Goal: Transaction & Acquisition: Purchase product/service

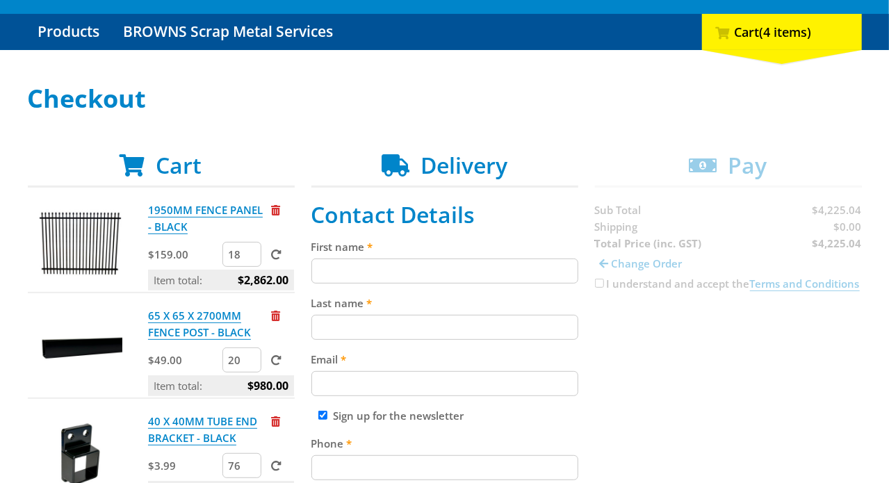
scroll to position [139, 0]
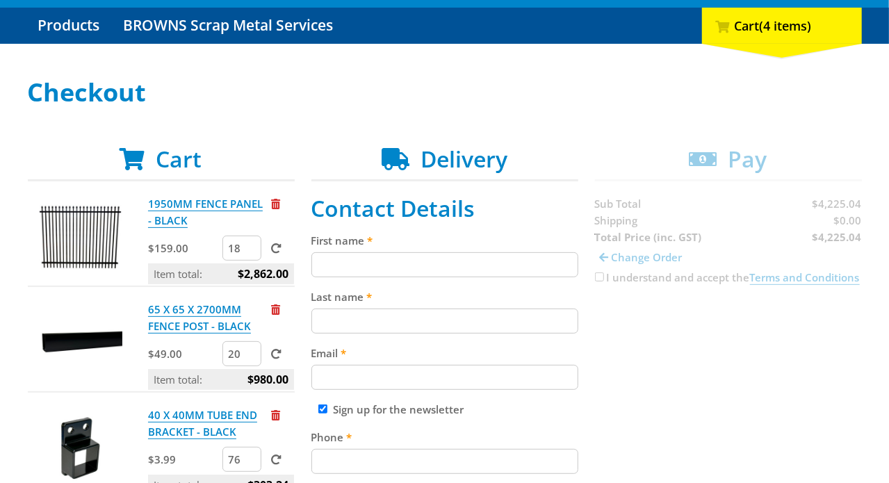
click at [489, 259] on input "First name" at bounding box center [444, 264] width 267 height 25
click at [491, 260] on input "Ben" at bounding box center [444, 264] width 267 height 25
type input "Ben"
click at [471, 321] on input "Last name" at bounding box center [444, 321] width 267 height 25
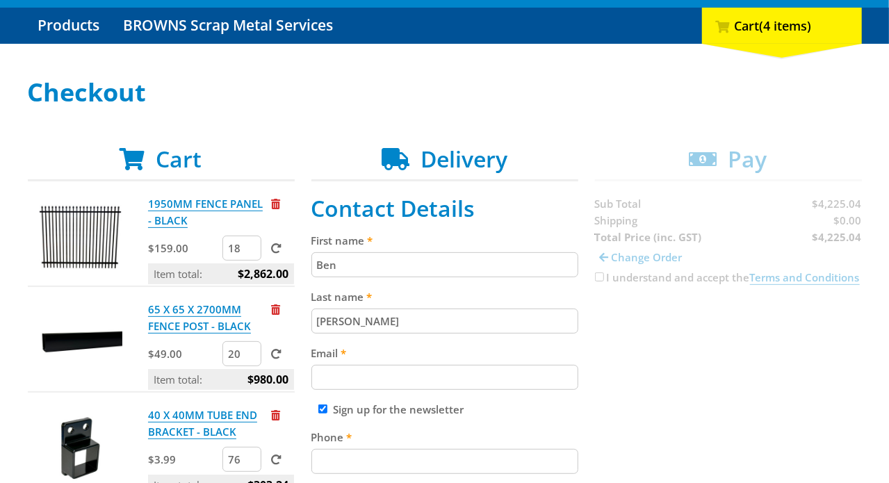
type input "Callow"
click at [462, 375] on input "Email" at bounding box center [444, 377] width 267 height 25
type input "sef.co@yahoo.com"
click at [555, 462] on input "Phone" at bounding box center [444, 461] width 267 height 25
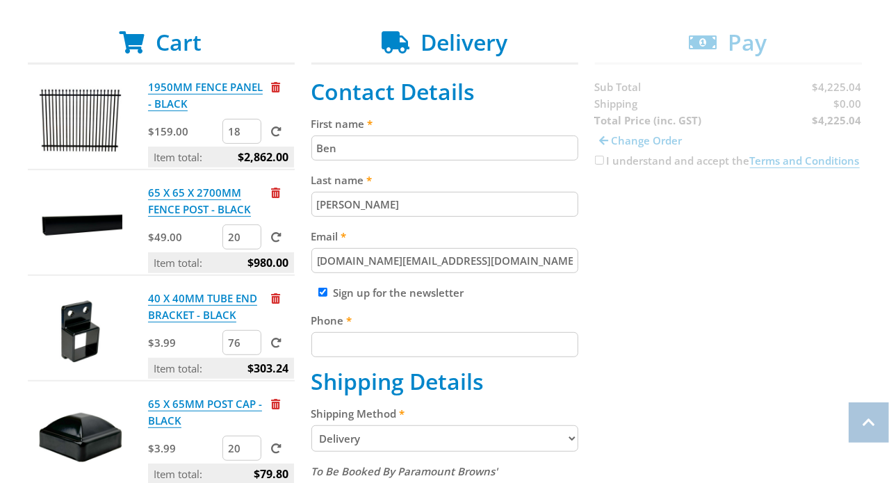
scroll to position [278, 0]
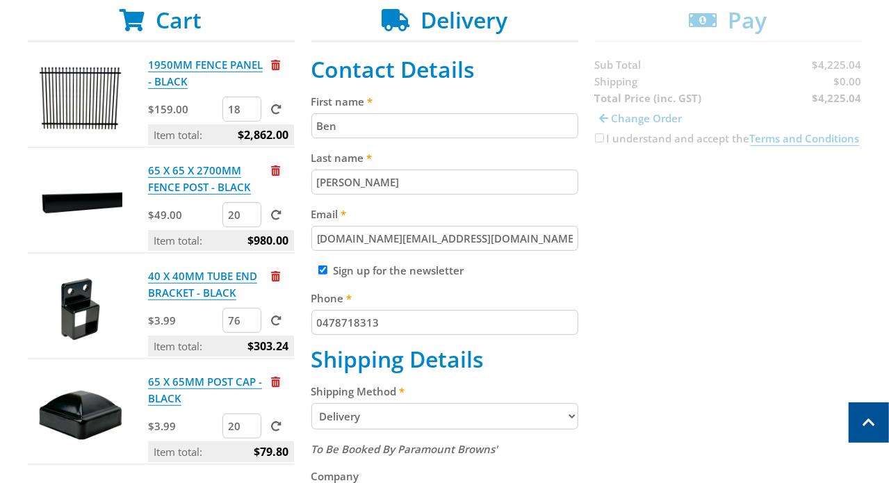
type input "0478718313"
click at [766, 383] on div "Cart 1950MM FENCE PANEL - BLACK $159.00 18 Item total: $2,862.00 65 X 65 X 2700…" at bounding box center [445, 451] width 834 height 889
click at [578, 416] on select "Pickup from Gepps Cross Delivery" at bounding box center [444, 416] width 267 height 26
select select "Pickup"
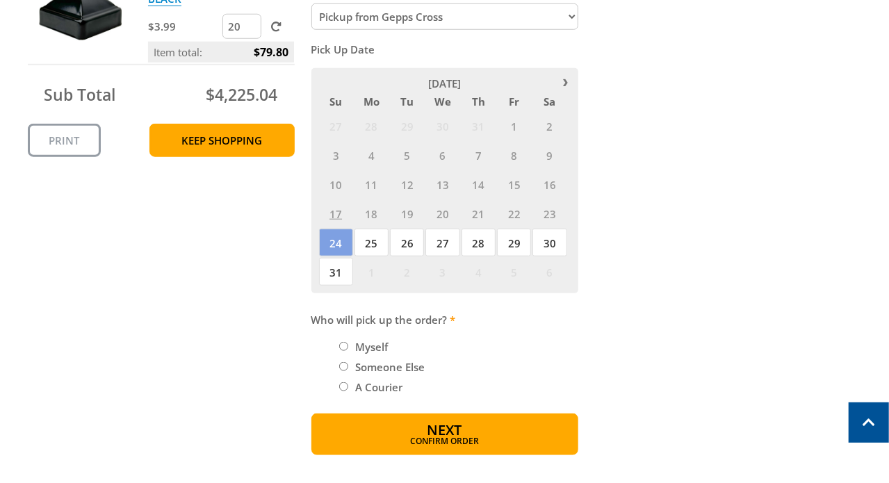
scroll to position [695, 0]
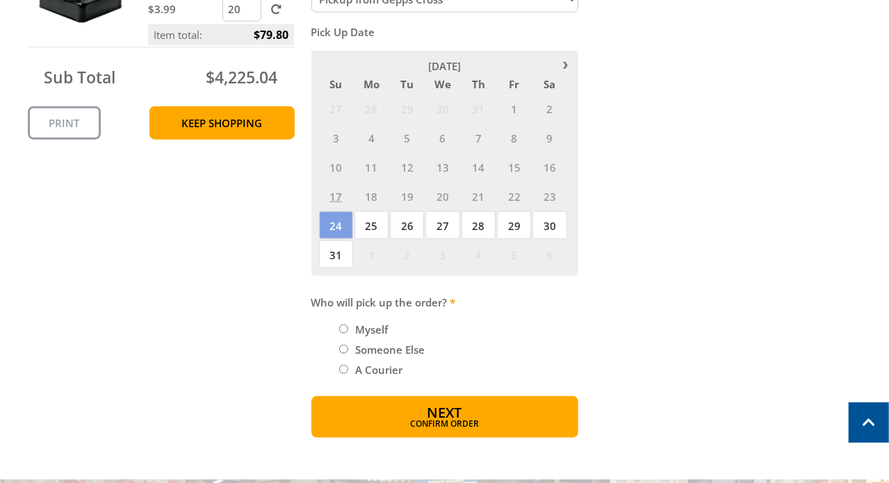
click at [339, 325] on input "Myself" at bounding box center [343, 329] width 9 height 9
radio input "true"
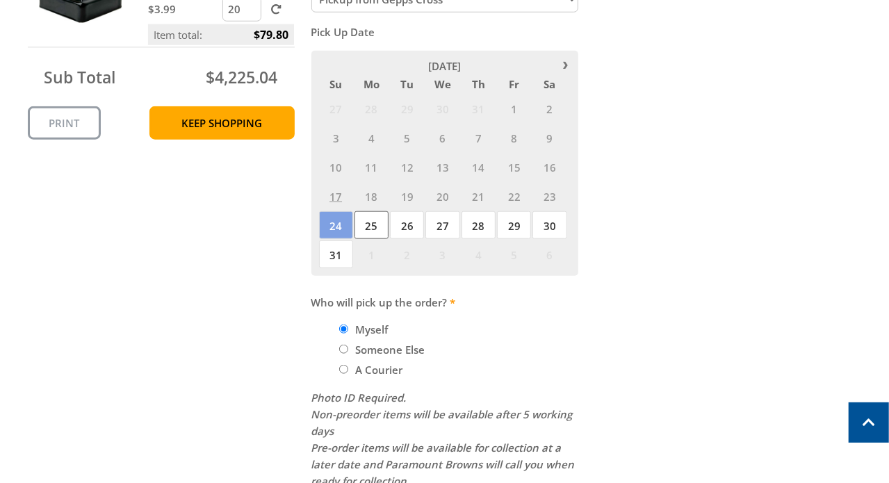
click at [370, 223] on span "25" at bounding box center [372, 225] width 34 height 28
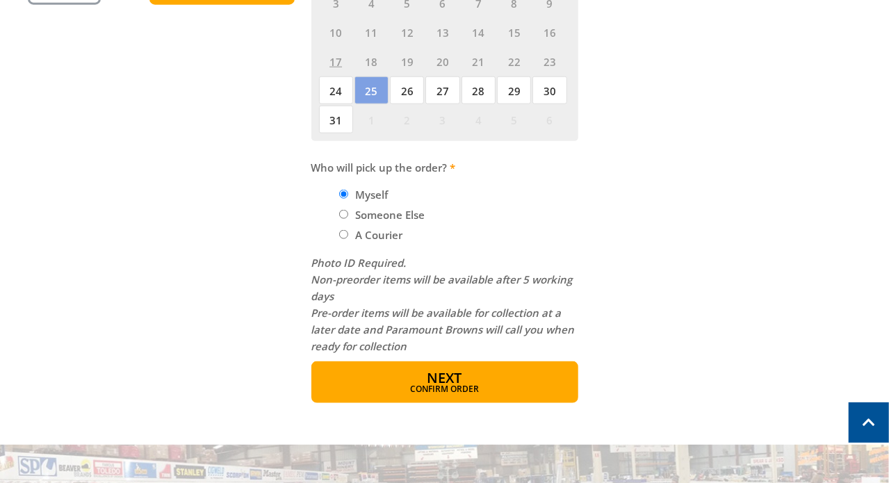
scroll to position [1042, 0]
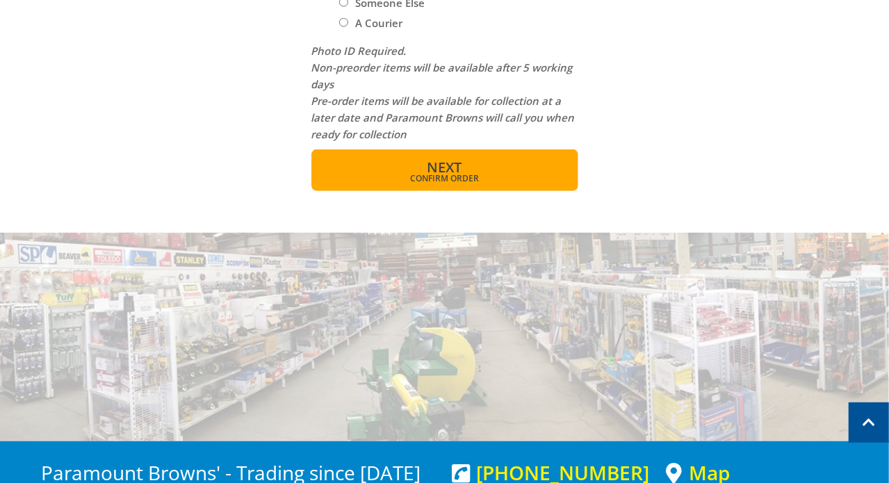
click at [556, 167] on button "Next Confirm order" at bounding box center [444, 170] width 267 height 42
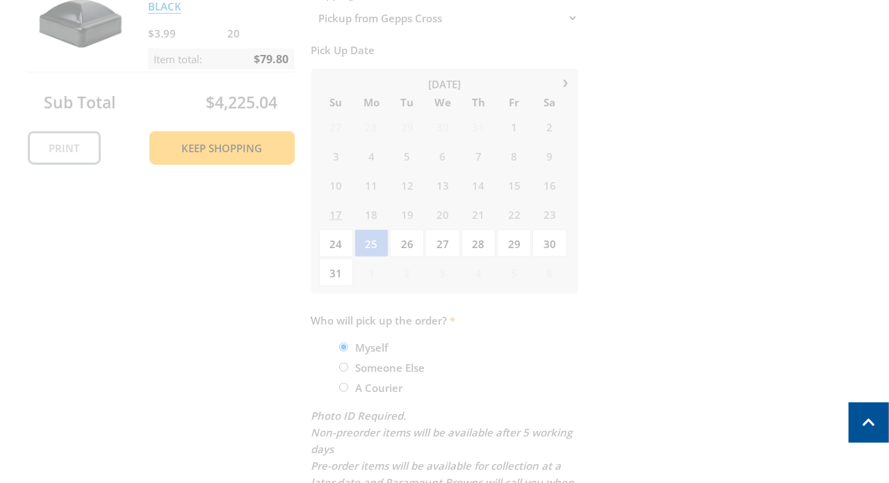
scroll to position [285, 0]
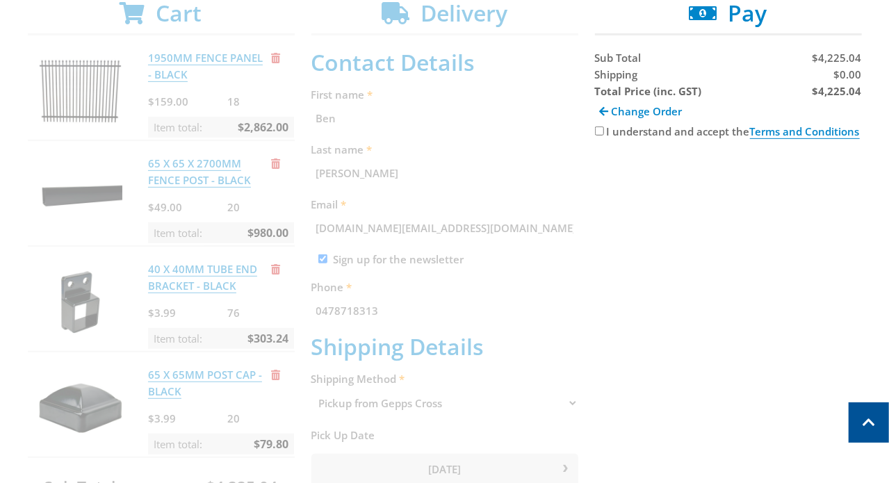
click at [604, 131] on input "I understand and accept the Terms and Conditions" at bounding box center [599, 131] width 9 height 9
checkbox input "true"
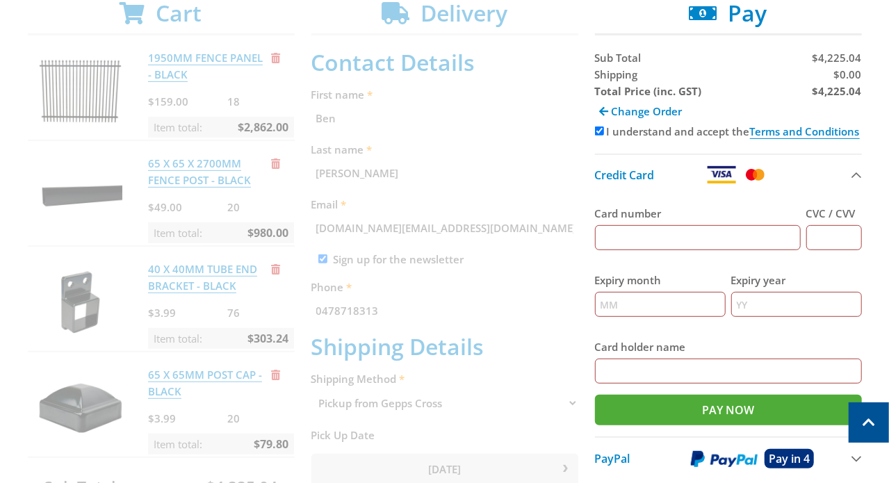
click at [754, 235] on input "Card number" at bounding box center [698, 237] width 206 height 25
type input "5326555250894028"
type input "730"
type input "03"
type input "2028"
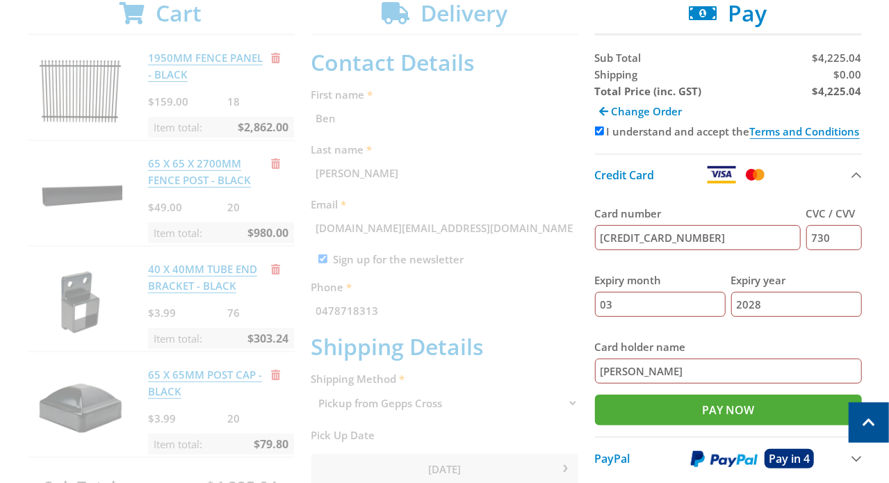
click at [635, 371] on input "Haylie Callow" at bounding box center [728, 371] width 267 height 25
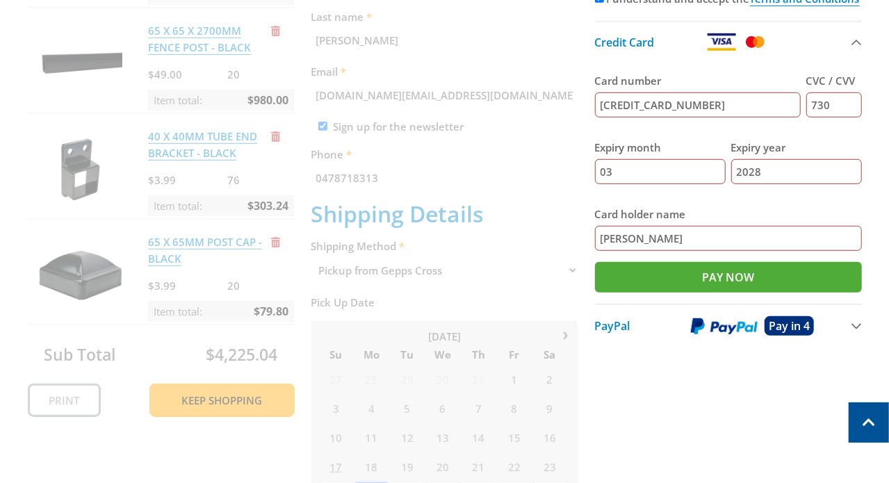
scroll to position [424, 0]
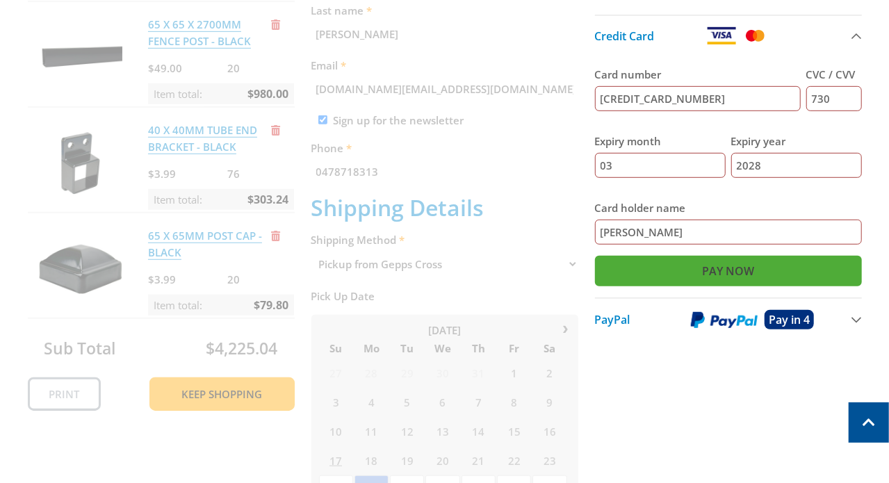
type input "Benjamin Callow"
click at [727, 264] on input "Pay Now" at bounding box center [728, 271] width 267 height 31
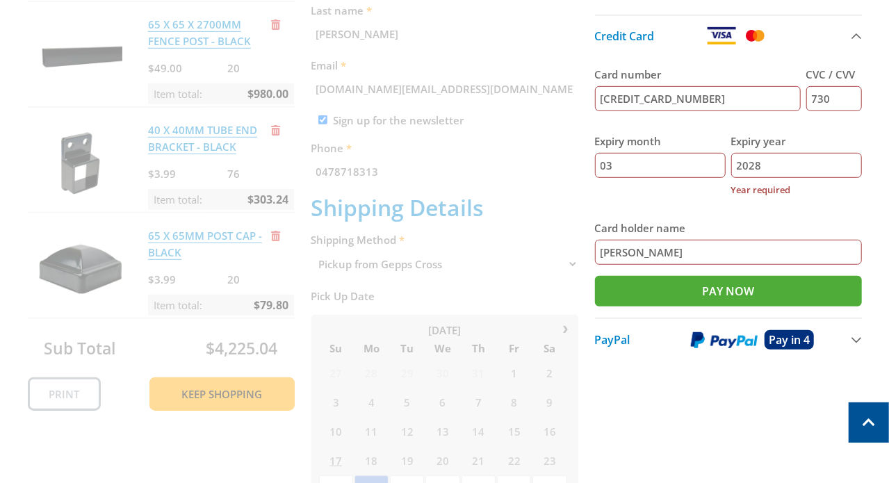
click at [798, 163] on input "2028" at bounding box center [796, 165] width 131 height 25
click at [755, 164] on input "2028" at bounding box center [796, 165] width 131 height 25
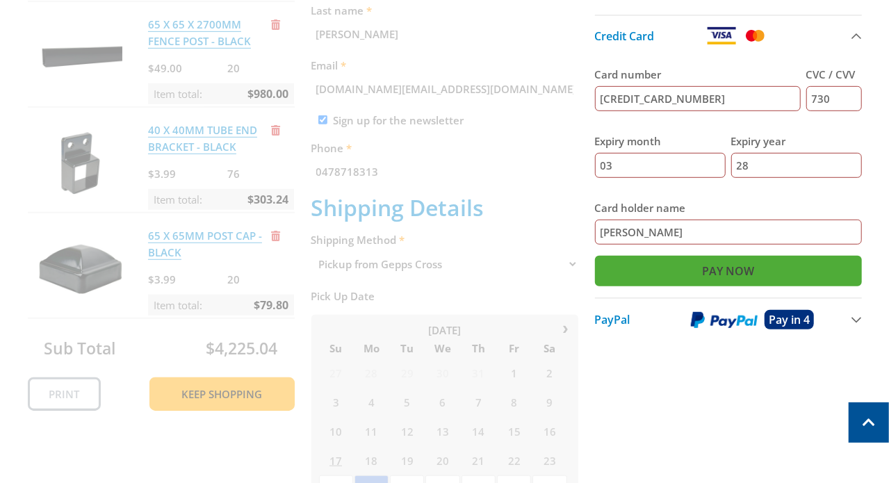
type input "28"
click at [772, 270] on input "Pay Now" at bounding box center [728, 271] width 267 height 31
type input "Paying..."
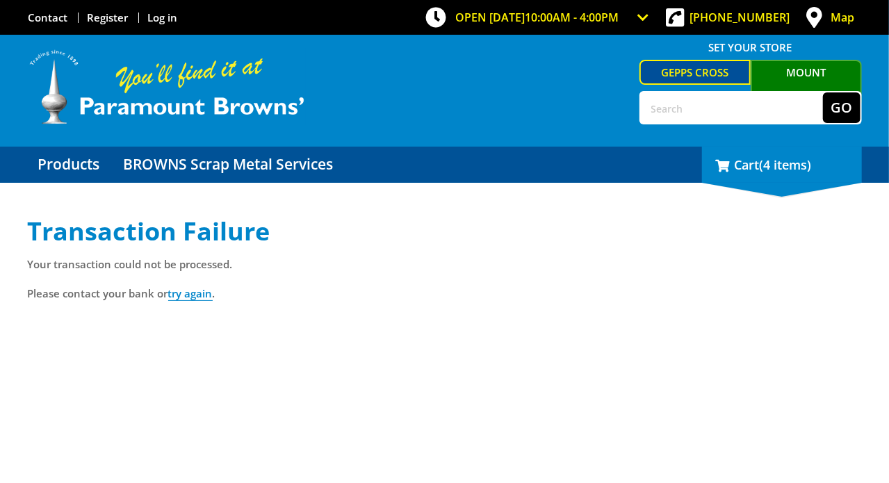
click at [851, 168] on div "4 Cart (4 items)" at bounding box center [782, 165] width 160 height 36
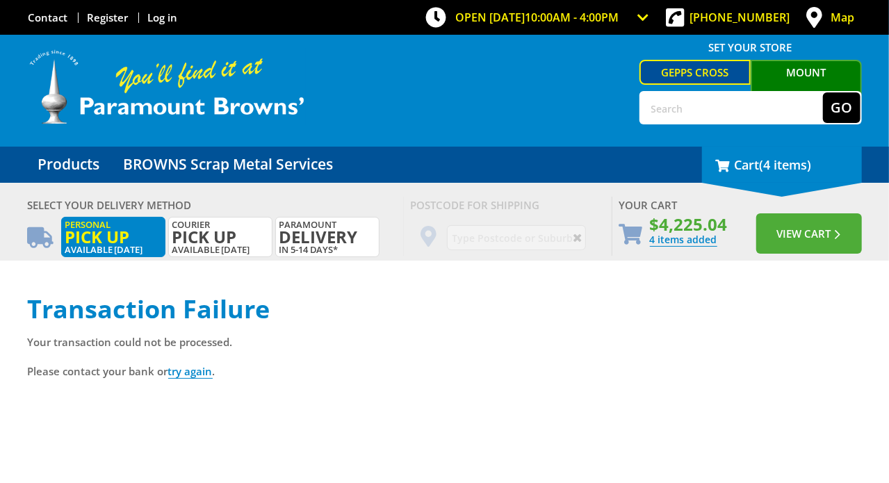
click at [759, 160] on div "4 Cart (4 items)" at bounding box center [782, 165] width 160 height 36
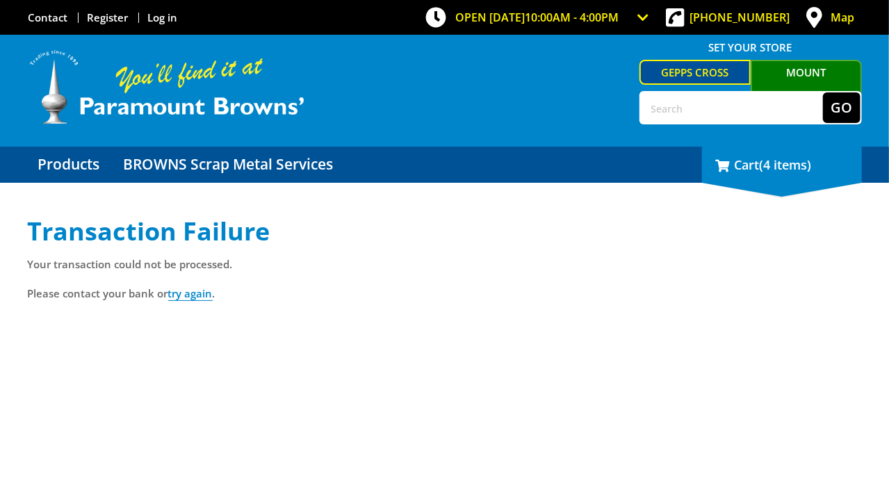
click at [759, 160] on div "4 Cart (4 items)" at bounding box center [782, 165] width 160 height 36
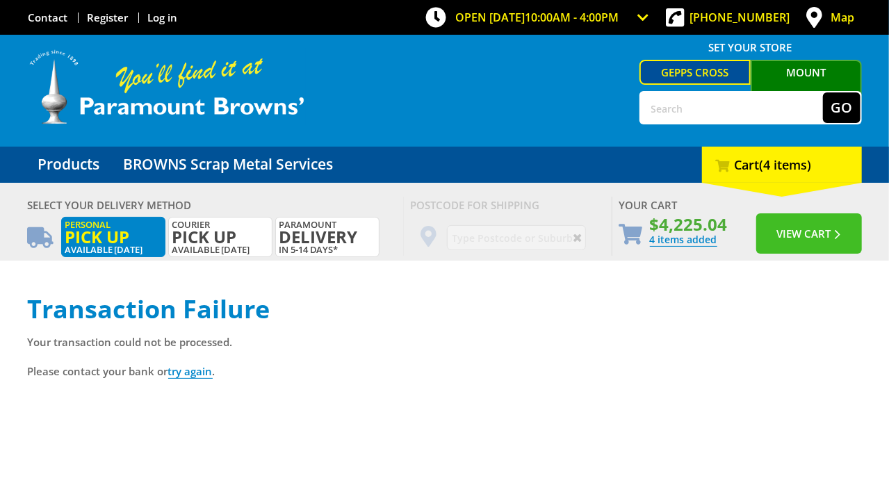
click at [837, 245] on button "View Cart" at bounding box center [809, 233] width 106 height 40
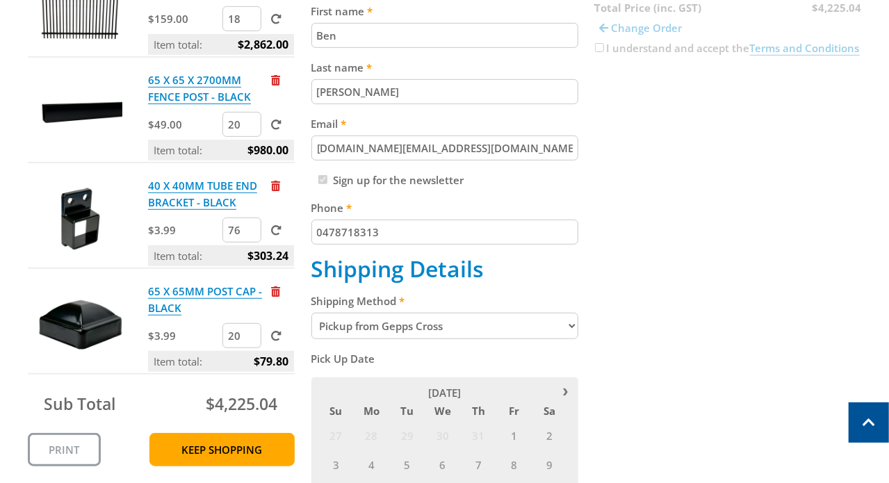
scroll to position [347, 0]
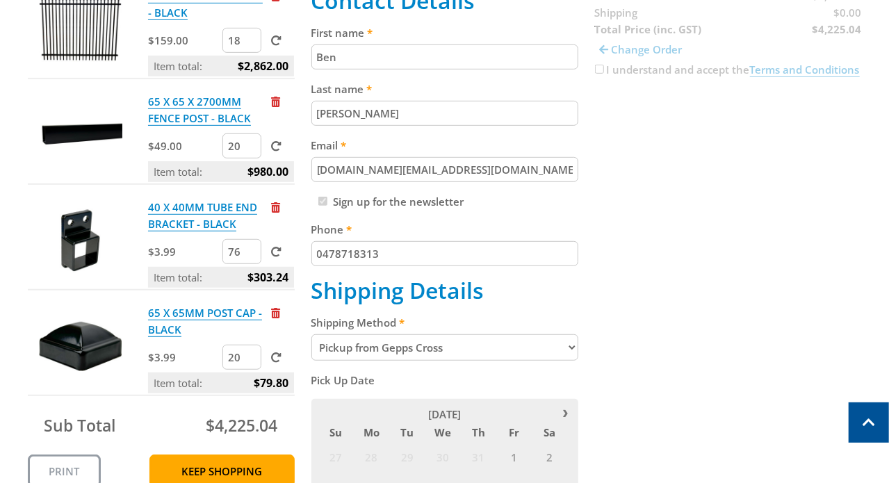
drag, startPoint x: 682, startPoint y: 227, endPoint x: 783, endPoint y: 186, distance: 109.7
click at [783, 186] on div "Cart 1950MM FENCE PANEL - BLACK $159.00 18 Item total: $2,862.00 65 X 65 X 2700…" at bounding box center [445, 434] width 834 height 992
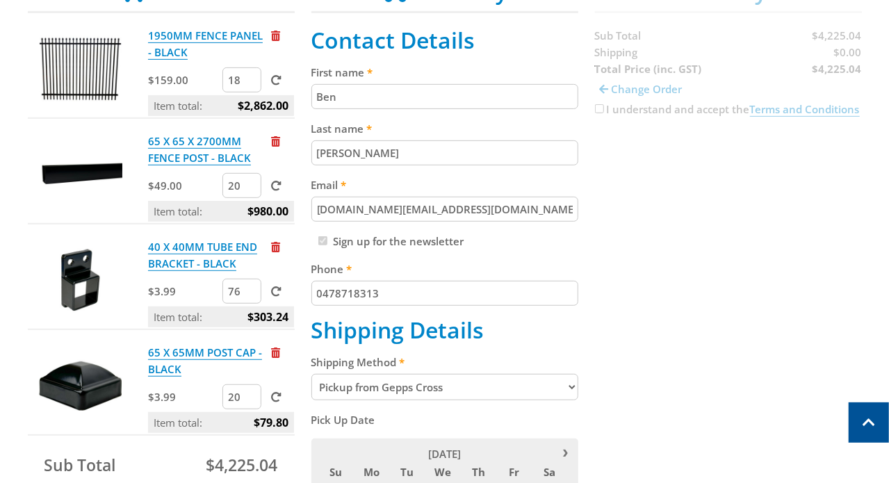
scroll to position [278, 0]
